Goal: Information Seeking & Learning: Learn about a topic

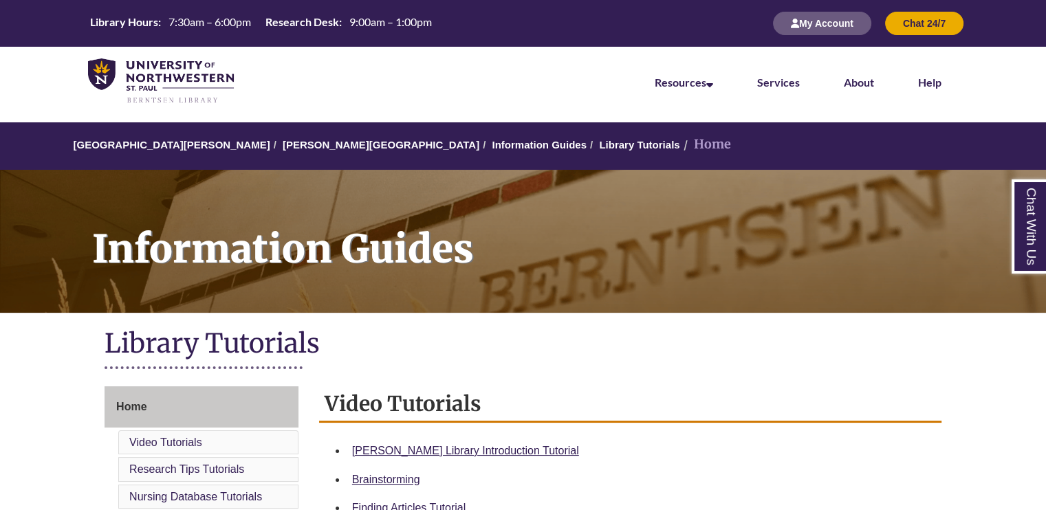
scroll to position [91, 0]
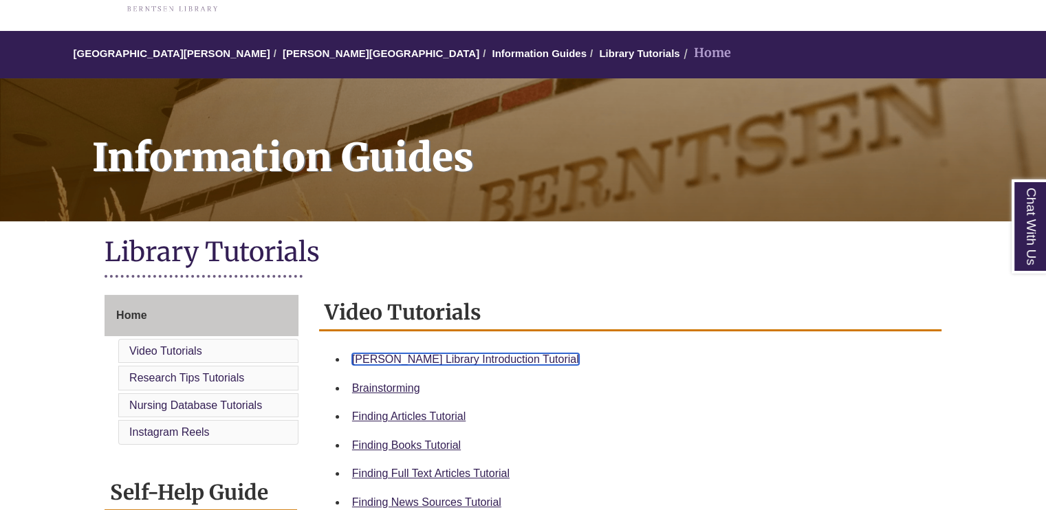
click at [466, 353] on link "Berntsen Library Introduction Tutorial" at bounding box center [465, 359] width 227 height 12
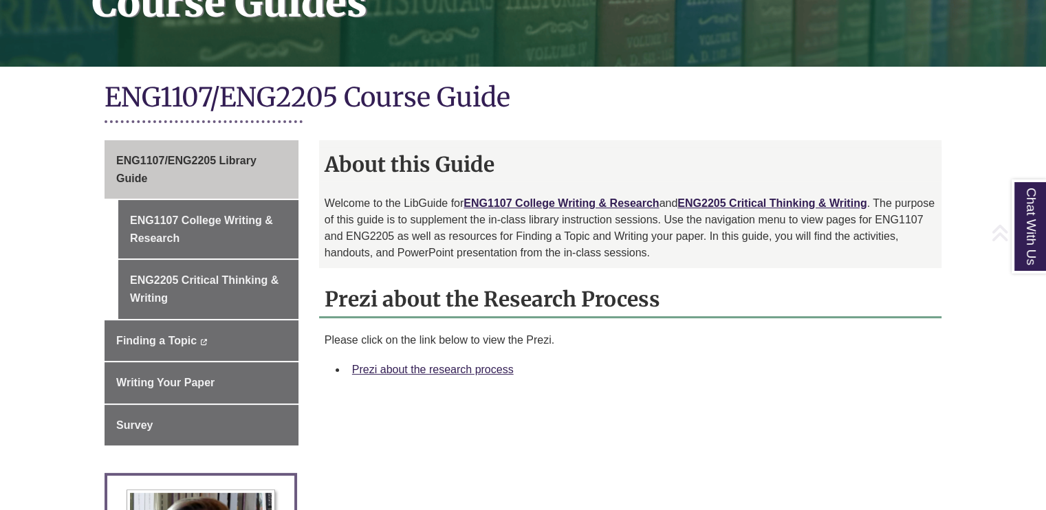
scroll to position [275, 0]
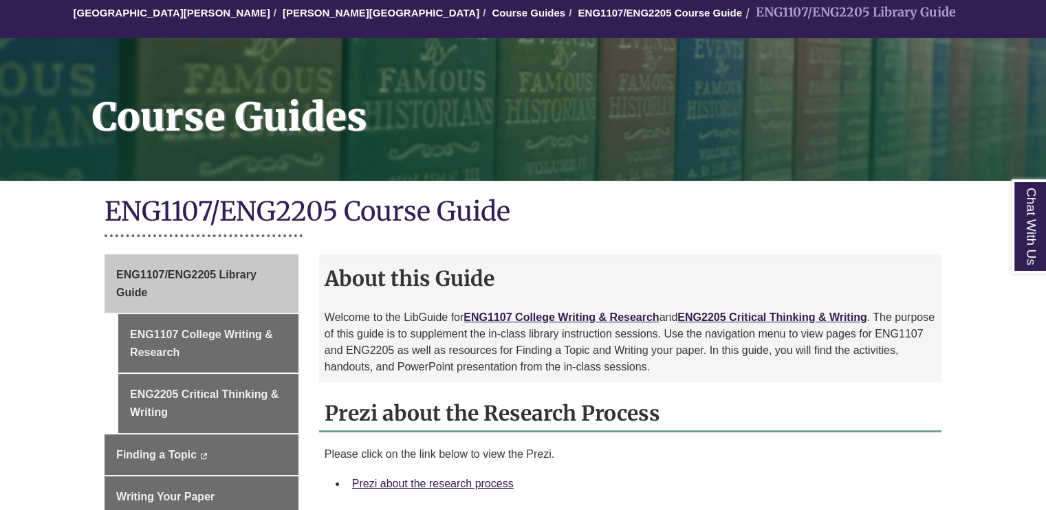
scroll to position [366, 0]
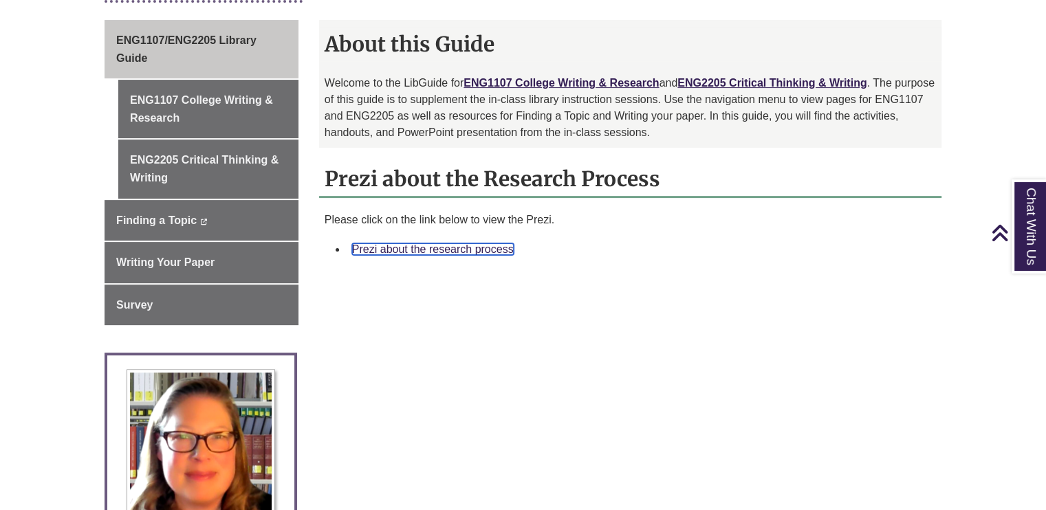
click at [481, 249] on link "Prezi about the research process" at bounding box center [433, 249] width 162 height 12
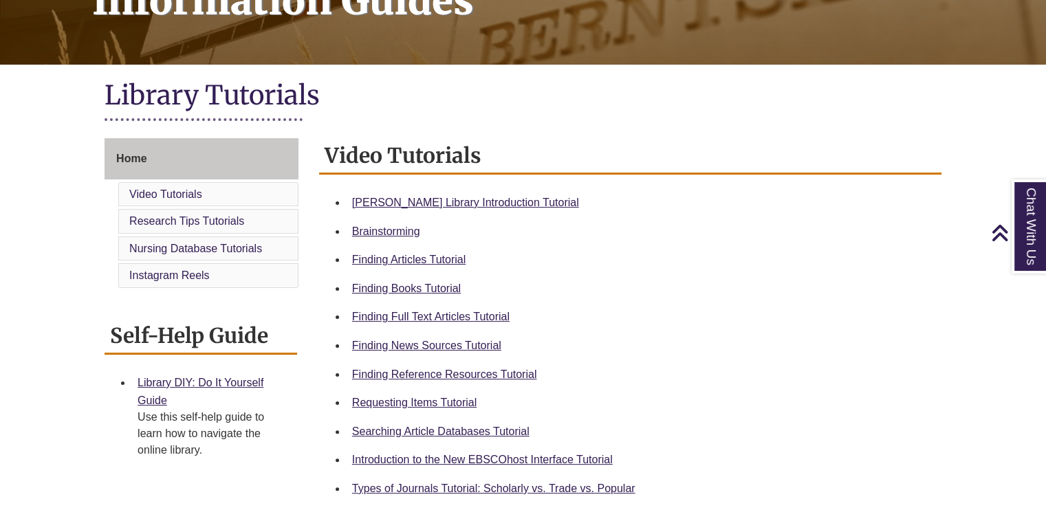
scroll to position [275, 0]
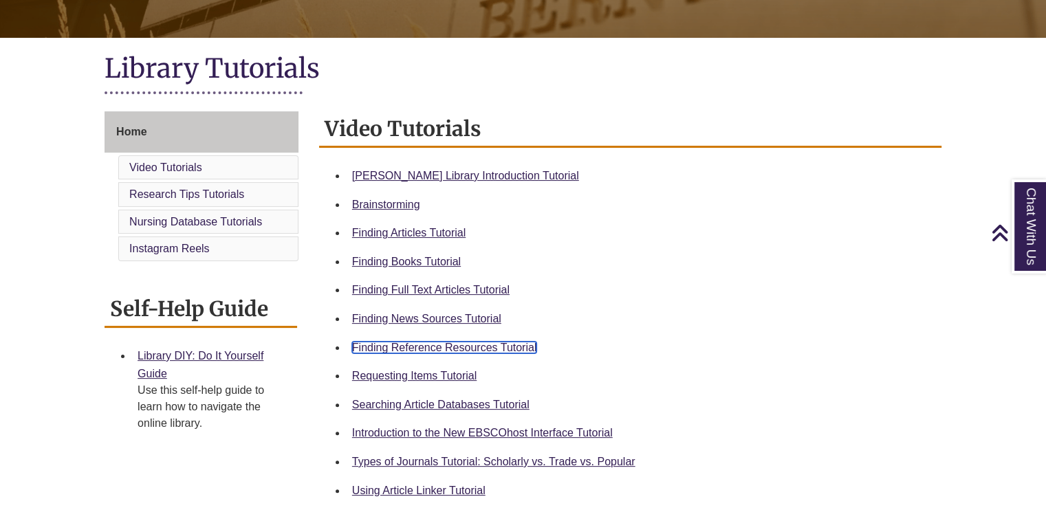
click at [476, 349] on link "Finding Reference Resources Tutorial" at bounding box center [444, 348] width 185 height 12
